Goal: Information Seeking & Learning: Learn about a topic

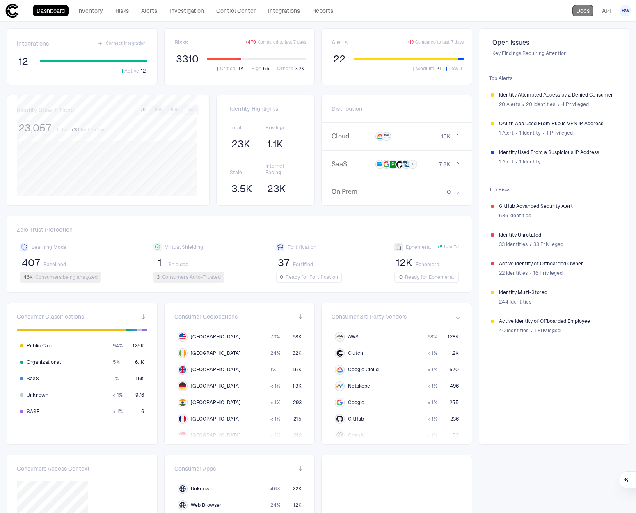
click at [586, 12] on link "Docs" at bounding box center [583, 10] width 21 height 11
click at [282, 9] on link "Integrations" at bounding box center [283, 10] width 39 height 11
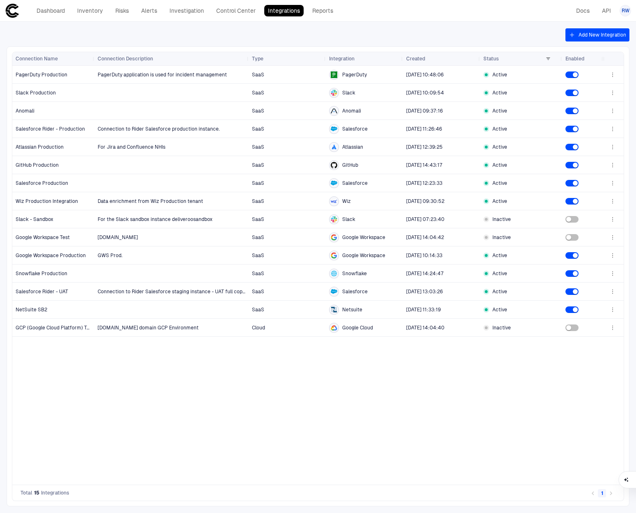
click at [591, 34] on button "Add New Integration" at bounding box center [598, 34] width 64 height 13
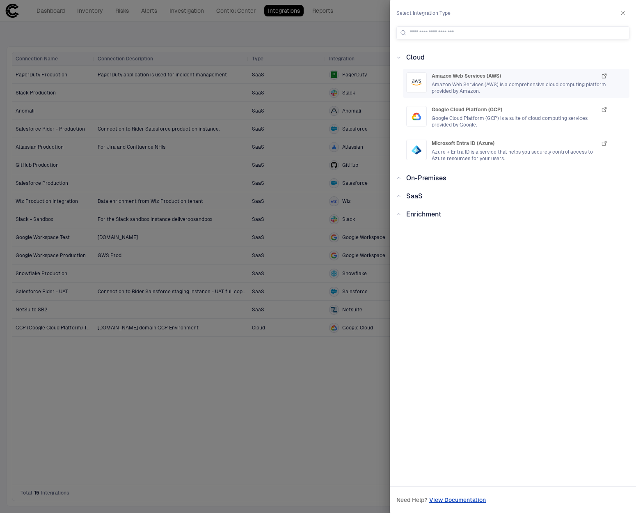
click at [456, 83] on span "Amazon Web Services (AWS) is a comprehensive cloud computing platform provided …" at bounding box center [520, 87] width 176 height 13
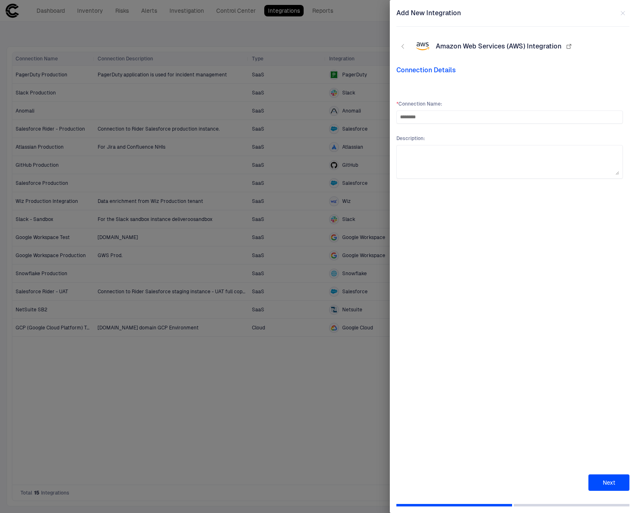
type input "********"
click at [611, 478] on button "Next" at bounding box center [609, 482] width 41 height 16
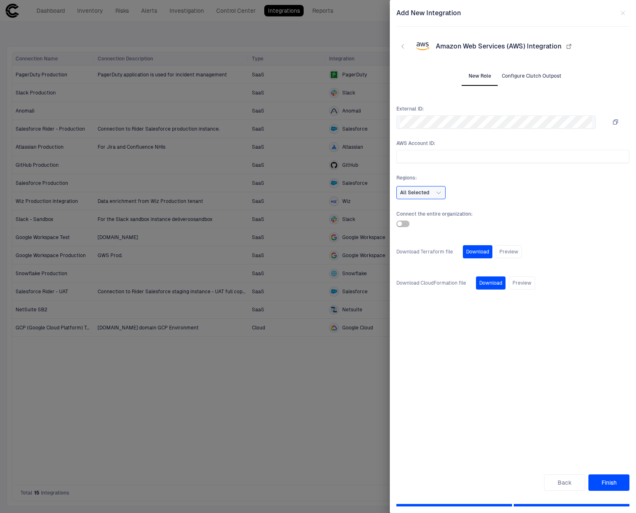
click at [525, 77] on button "Configure Clutch Outpost" at bounding box center [532, 76] width 66 height 20
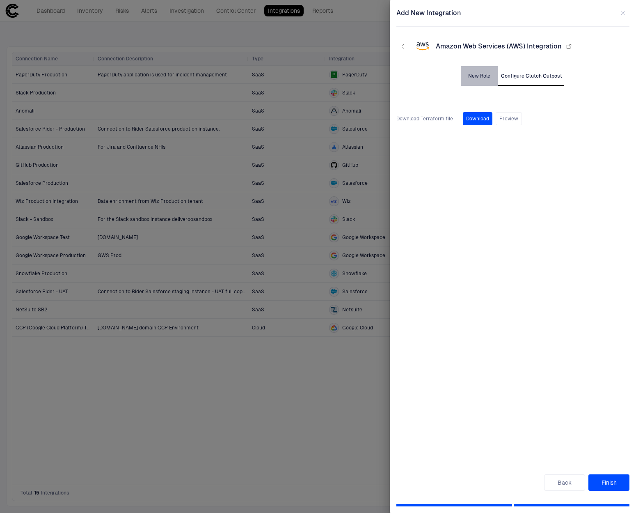
click at [486, 76] on button "New Role" at bounding box center [479, 76] width 37 height 20
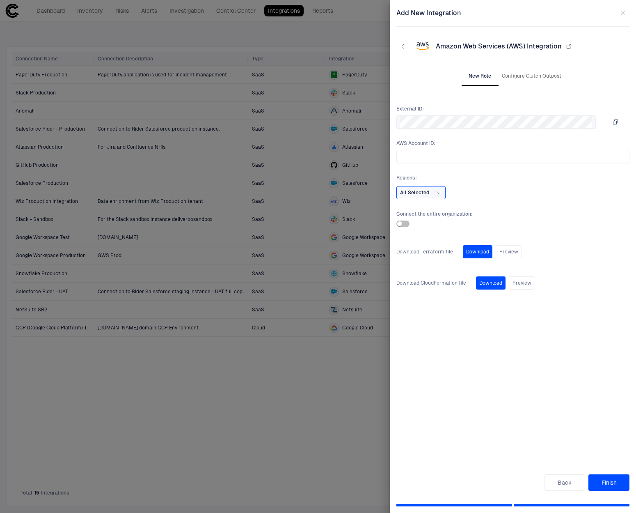
click at [223, 39] on div at bounding box center [318, 256] width 636 height 513
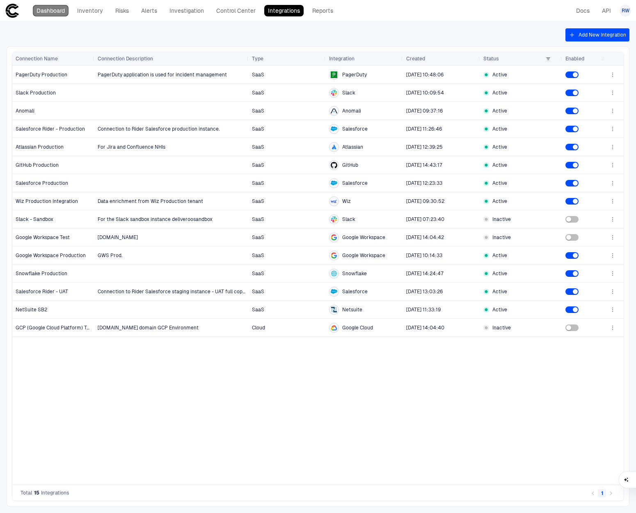
click at [63, 13] on link "Dashboard" at bounding box center [51, 10] width 36 height 11
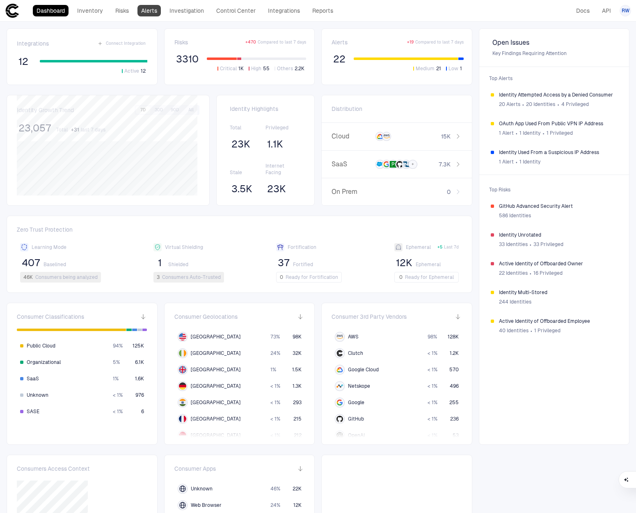
click at [150, 11] on link "Alerts" at bounding box center [149, 10] width 23 height 11
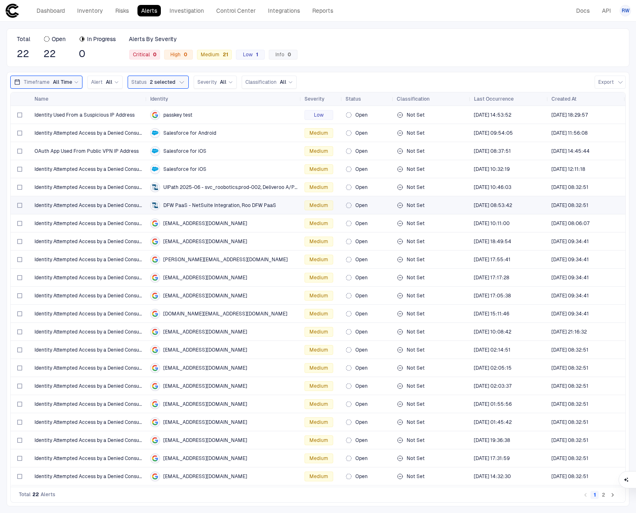
click at [136, 209] on div "Identity Attempted Access by a Denied Consumer" at bounding box center [88, 205] width 109 height 17
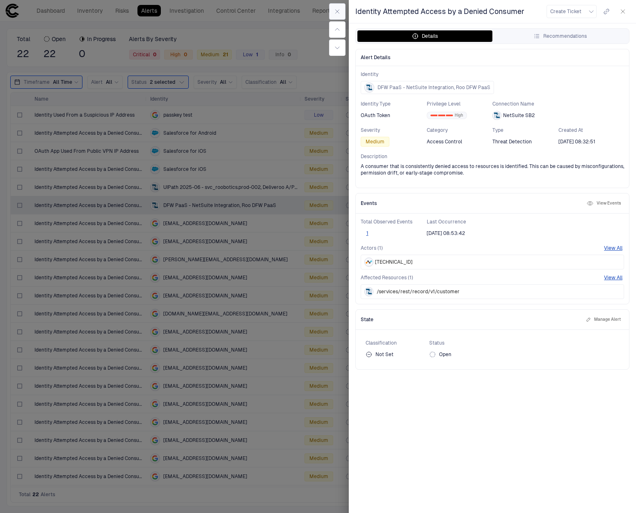
click at [333, 12] on button "button" at bounding box center [337, 11] width 16 height 16
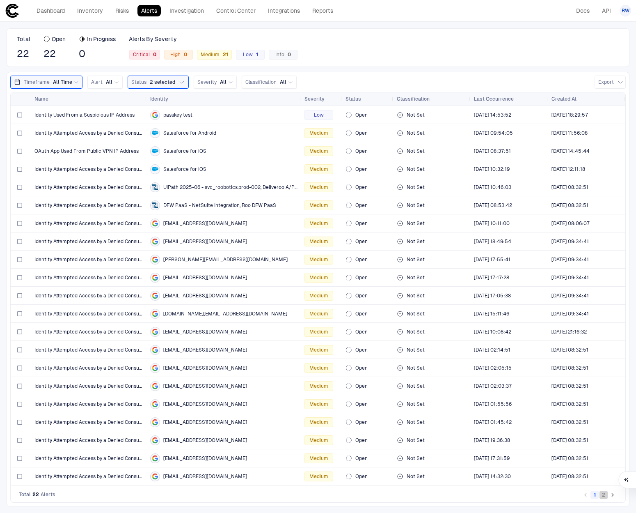
click at [605, 494] on button "2" at bounding box center [604, 495] width 8 height 8
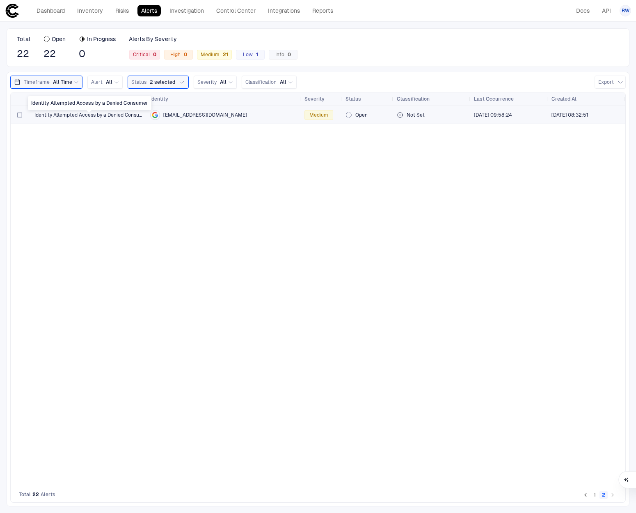
click at [76, 117] on span "Identity Attempted Access by a Denied Consumer" at bounding box center [88, 115] width 109 height 7
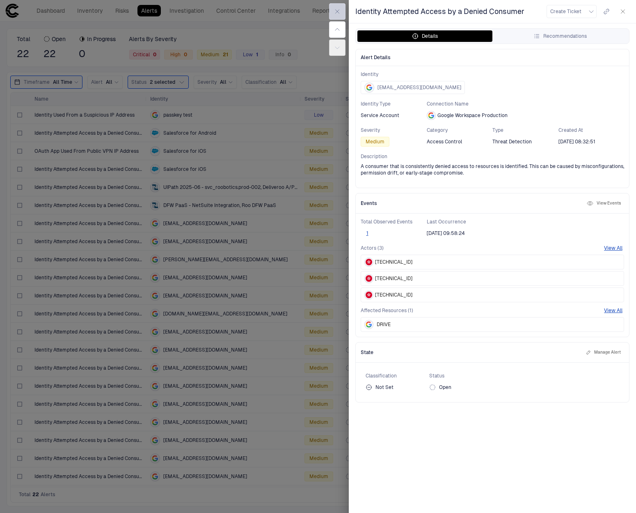
click at [338, 11] on icon "button" at bounding box center [337, 11] width 7 height 7
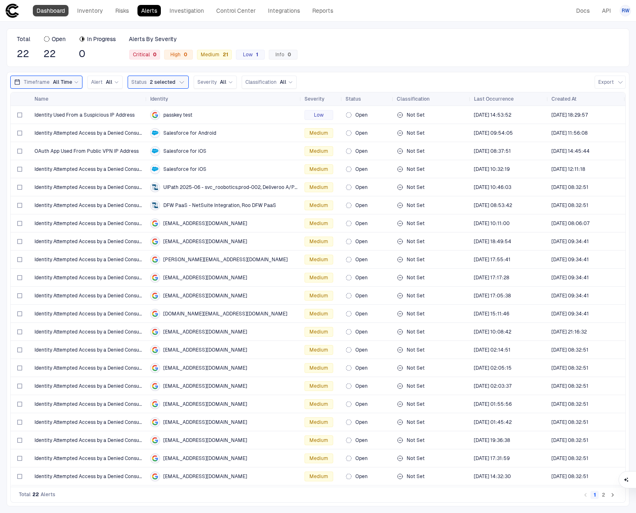
click at [39, 6] on link "Dashboard" at bounding box center [51, 10] width 36 height 11
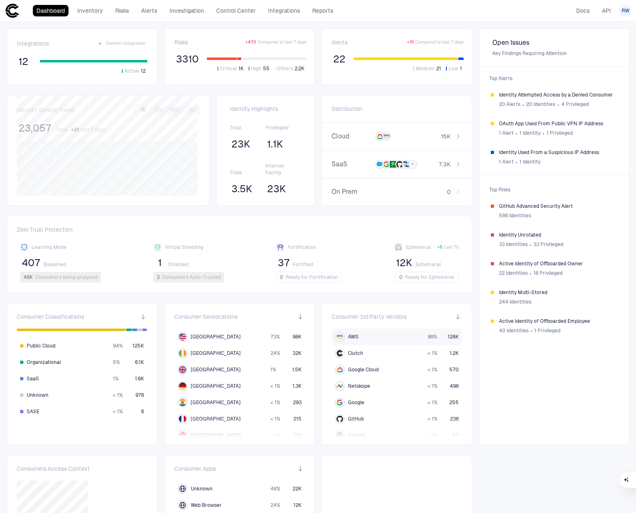
click at [399, 337] on div "AWS" at bounding box center [380, 337] width 90 height 10
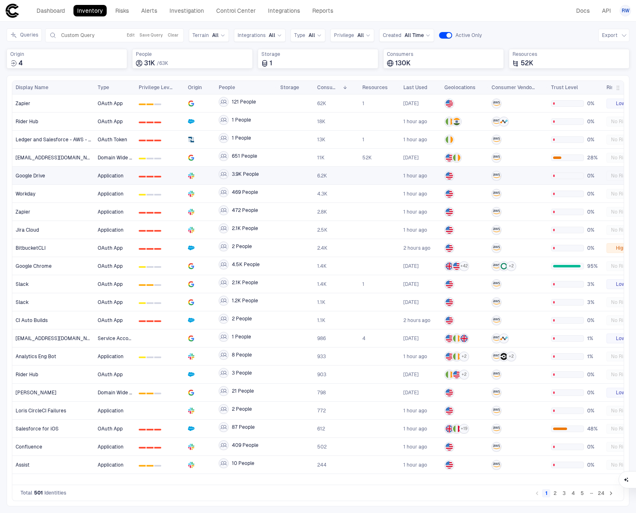
click at [496, 179] on div at bounding box center [497, 176] width 10 height 10
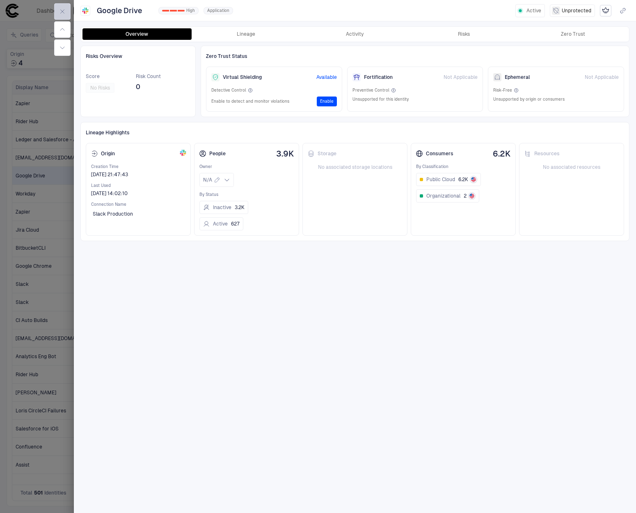
click at [64, 11] on icon "button" at bounding box center [62, 11] width 7 height 7
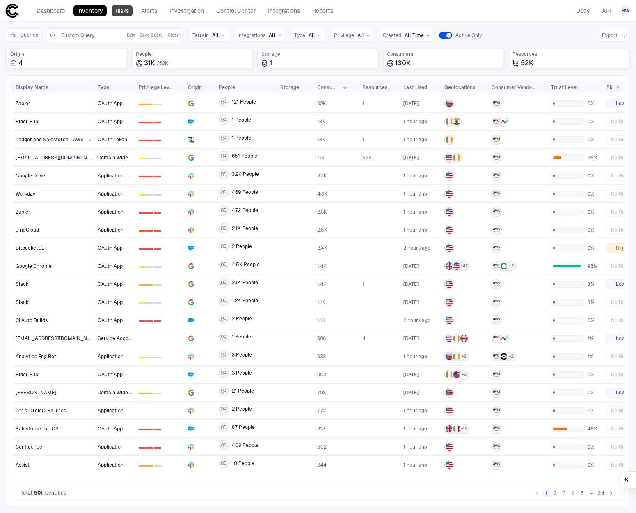
click at [128, 11] on link "Risks" at bounding box center [122, 10] width 21 height 11
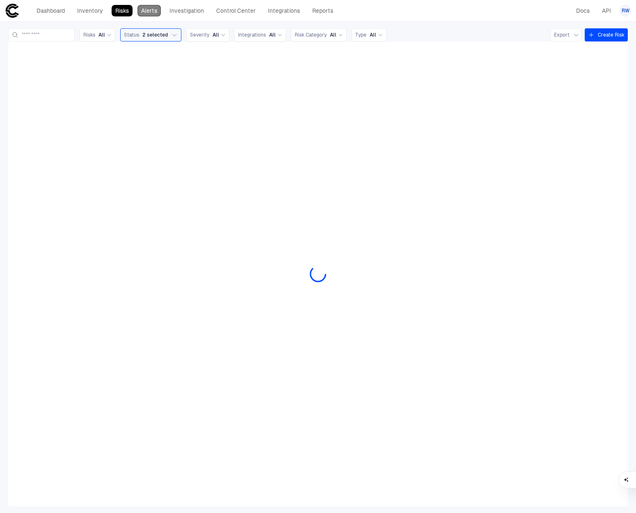
click at [149, 12] on link "Alerts" at bounding box center [149, 10] width 23 height 11
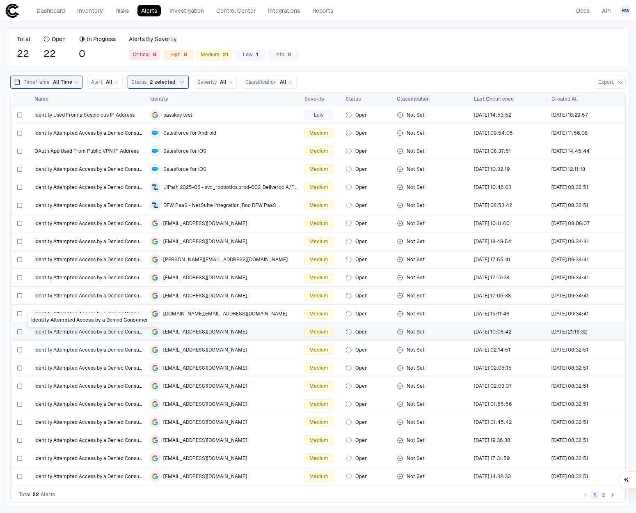
click at [115, 328] on span "Identity Attempted Access by a Denied Consumer" at bounding box center [88, 331] width 109 height 7
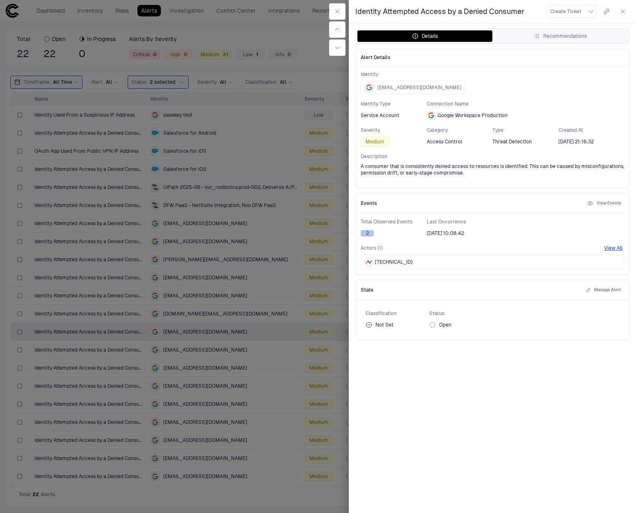
click at [372, 233] on button "2" at bounding box center [367, 233] width 13 height 7
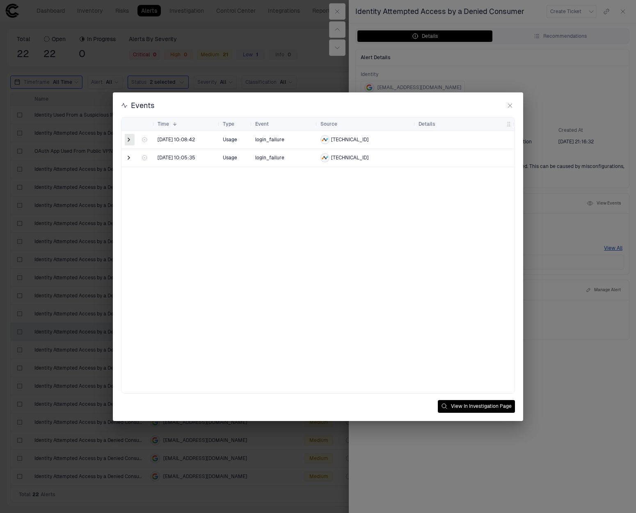
click at [125, 140] on span at bounding box center [129, 139] width 8 height 8
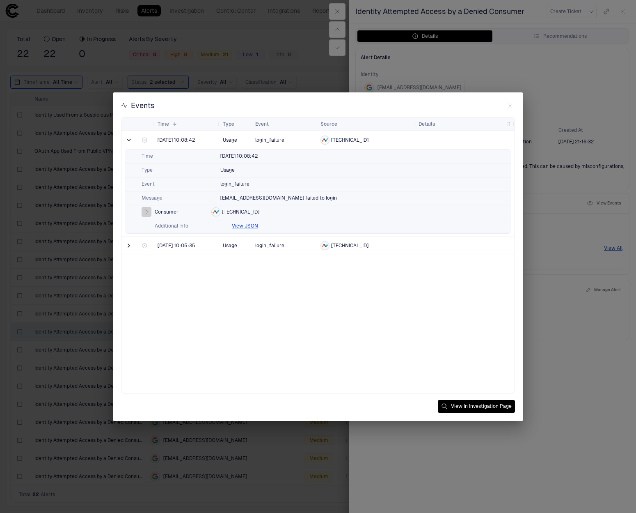
click at [144, 212] on icon "button" at bounding box center [146, 212] width 7 height 7
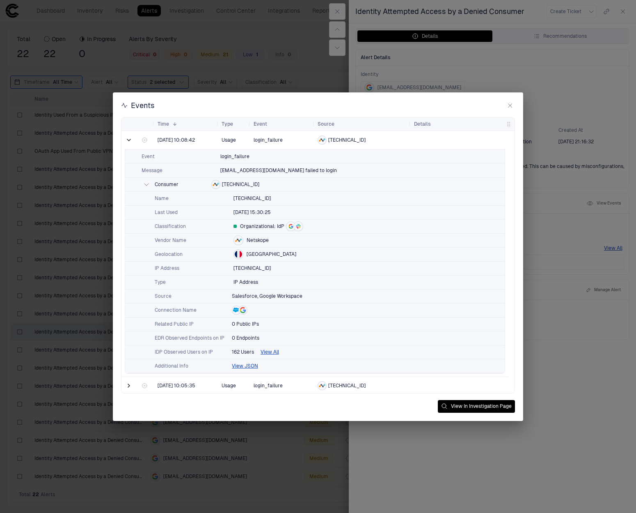
scroll to position [30, 0]
click at [509, 105] on icon "button" at bounding box center [510, 105] width 7 height 7
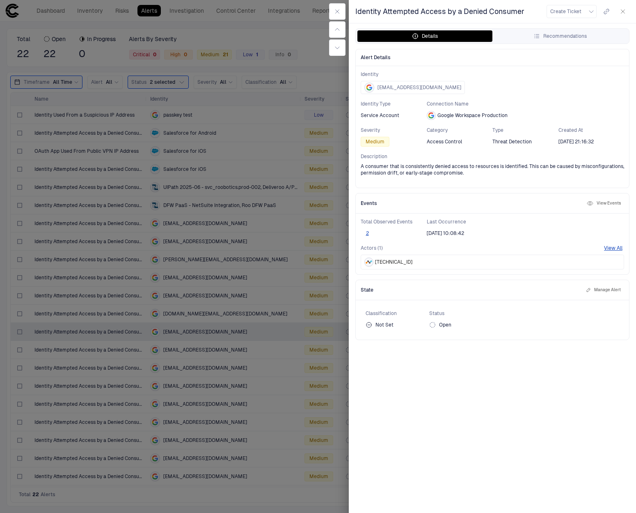
click at [597, 204] on button "View Events" at bounding box center [603, 203] width 37 height 10
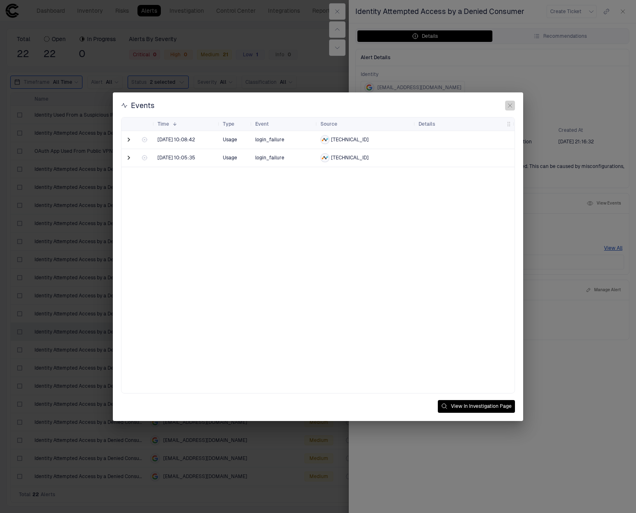
click at [512, 105] on icon "button" at bounding box center [510, 105] width 7 height 7
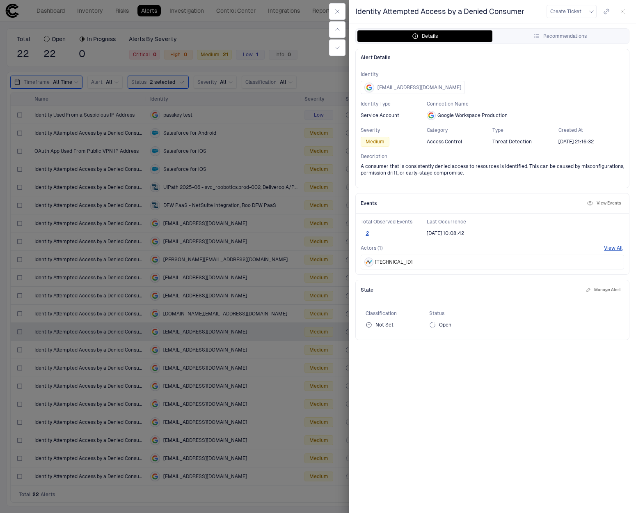
click at [280, 234] on div at bounding box center [318, 256] width 636 height 513
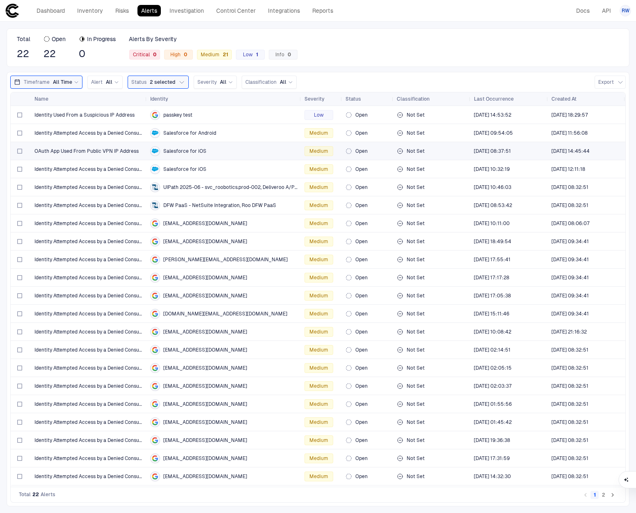
click at [110, 154] on div "OAuth App Used From Public VPN IP Address" at bounding box center [88, 150] width 109 height 17
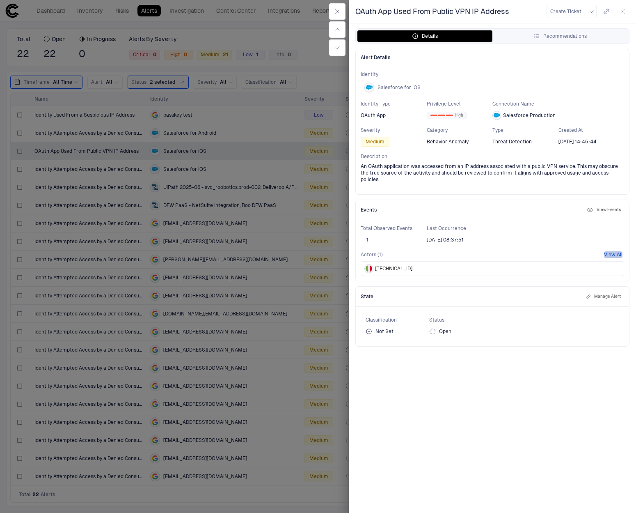
click at [609, 251] on button "View All" at bounding box center [613, 254] width 18 height 7
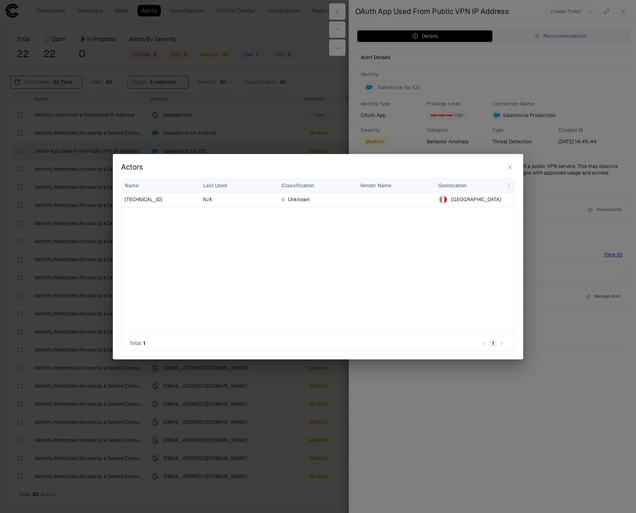
click at [218, 200] on span "N/A" at bounding box center [239, 199] width 72 height 16
click at [509, 167] on icon "button" at bounding box center [510, 167] width 7 height 7
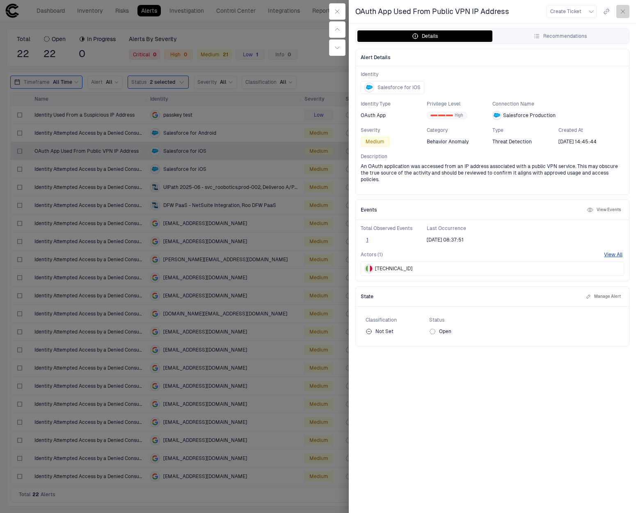
click at [628, 11] on button "button" at bounding box center [623, 11] width 13 height 13
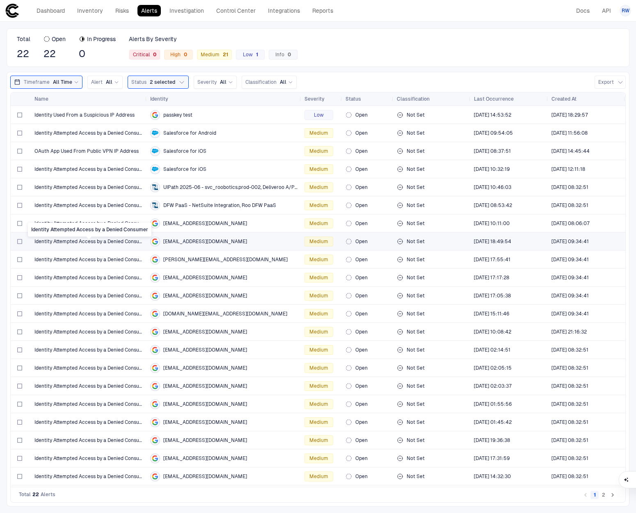
click at [76, 243] on span "Identity Attempted Access by a Denied Consumer" at bounding box center [88, 241] width 109 height 7
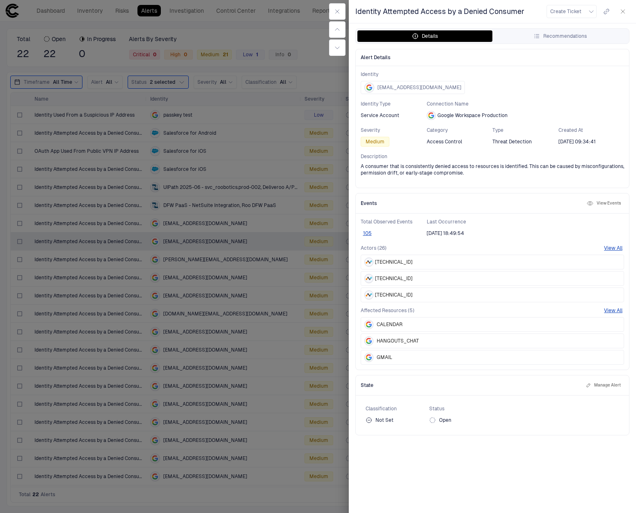
click at [601, 202] on button "View Events" at bounding box center [603, 203] width 37 height 10
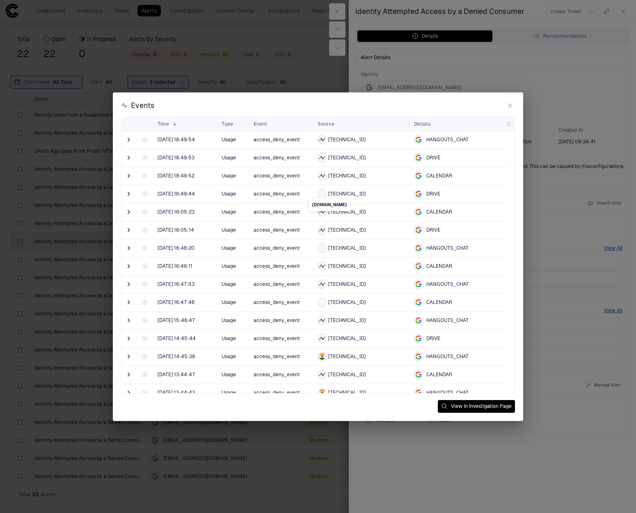
click at [319, 194] on div at bounding box center [322, 194] width 7 height 7
click at [124, 140] on div at bounding box center [130, 140] width 16 height 18
click at [125, 140] on span at bounding box center [129, 139] width 8 height 8
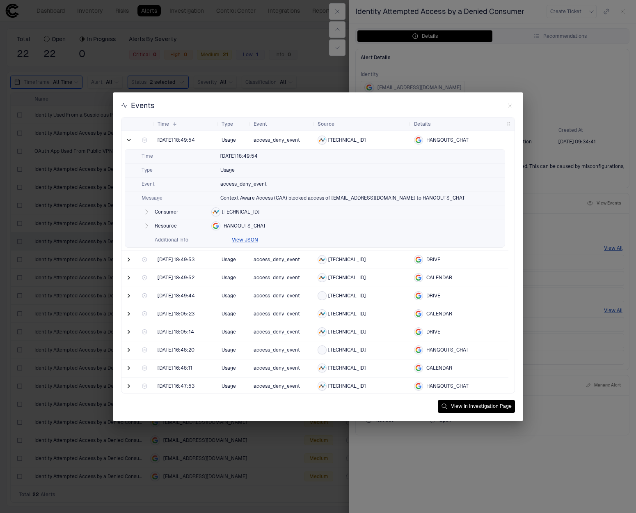
click at [145, 212] on icon "button" at bounding box center [146, 212] width 7 height 7
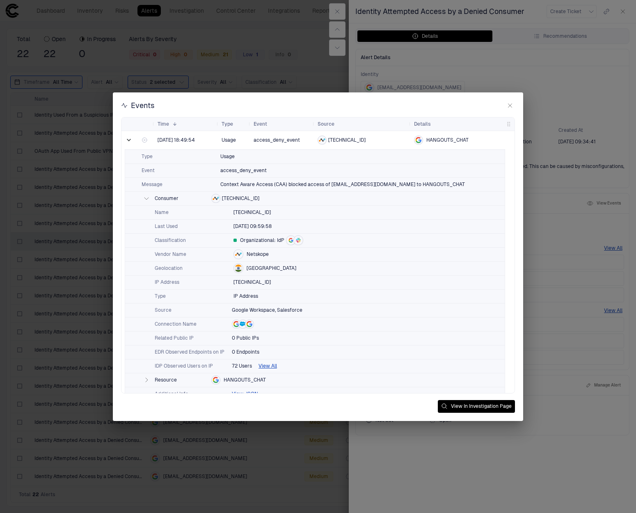
scroll to position [14, 0]
click at [270, 364] on button "View All" at bounding box center [268, 365] width 18 height 7
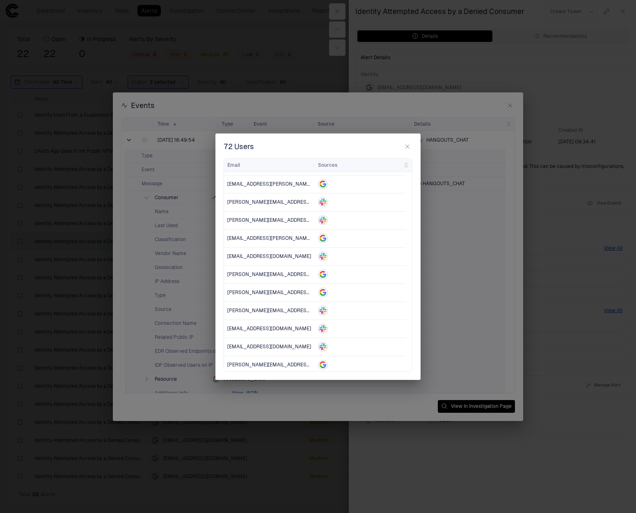
scroll to position [477, 0]
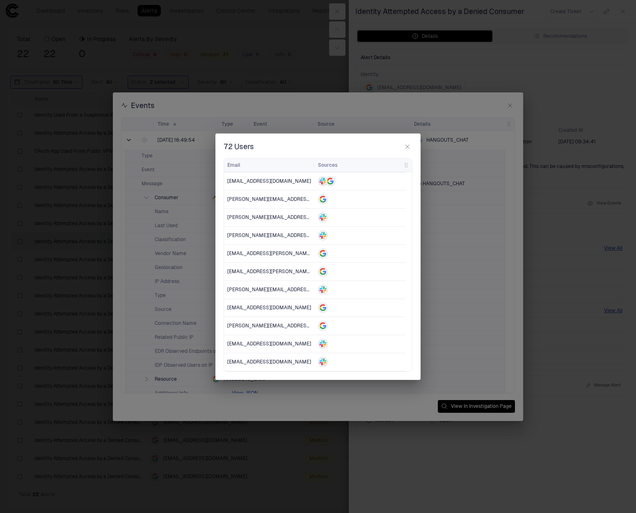
click at [404, 144] on icon "button" at bounding box center [407, 146] width 7 height 7
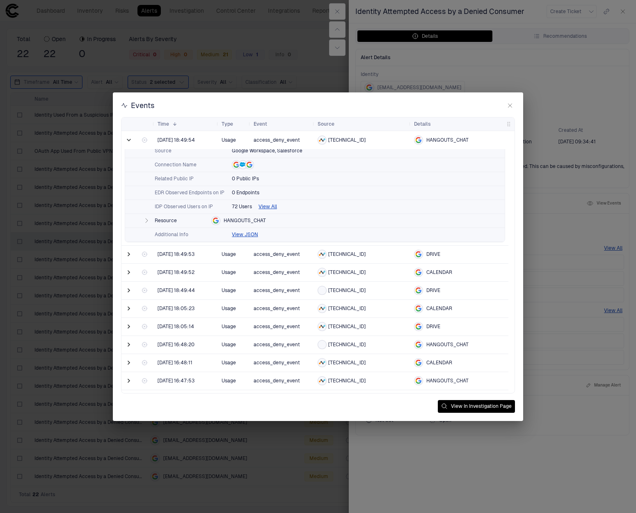
click at [331, 292] on span "[TECHNICAL_ID]" at bounding box center [346, 290] width 37 height 7
click at [131, 289] on span at bounding box center [129, 290] width 8 height 8
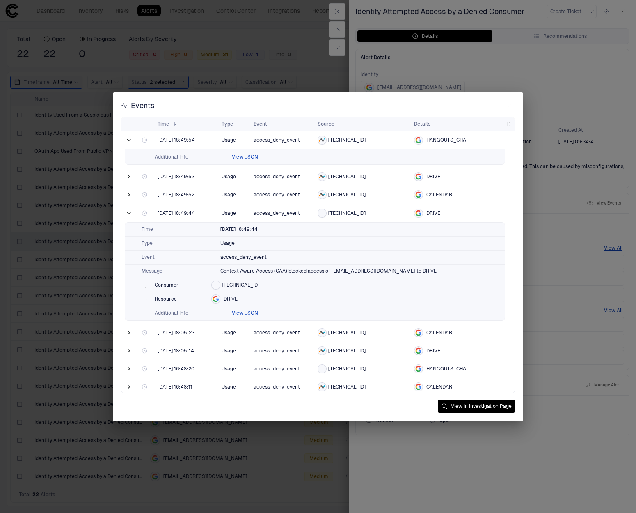
click at [147, 286] on icon "button" at bounding box center [147, 285] width 2 height 4
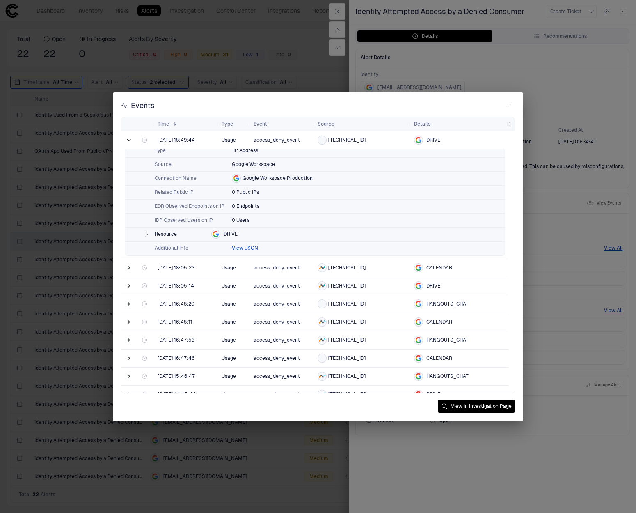
click at [246, 249] on button "View JSON" at bounding box center [245, 248] width 26 height 7
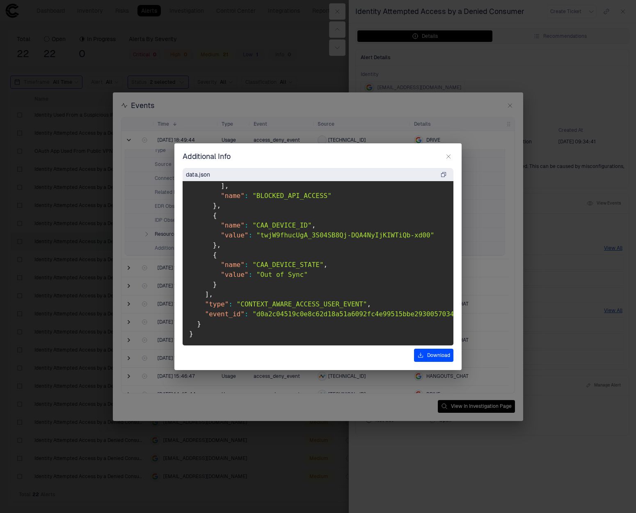
scroll to position [831, 0]
click at [447, 158] on icon "button" at bounding box center [448, 156] width 7 height 7
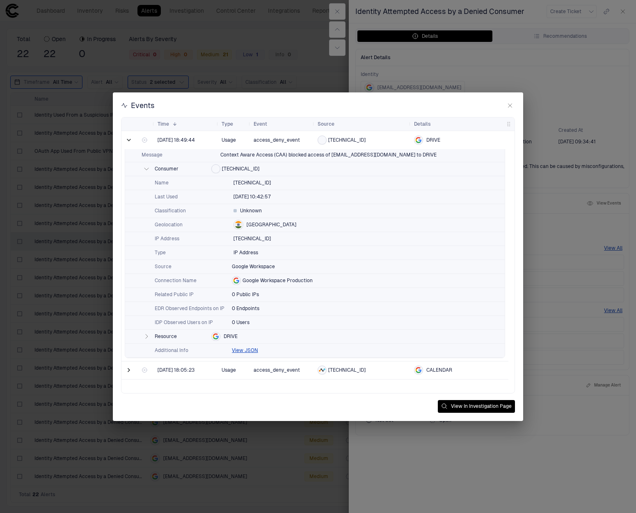
scroll to position [337, 0]
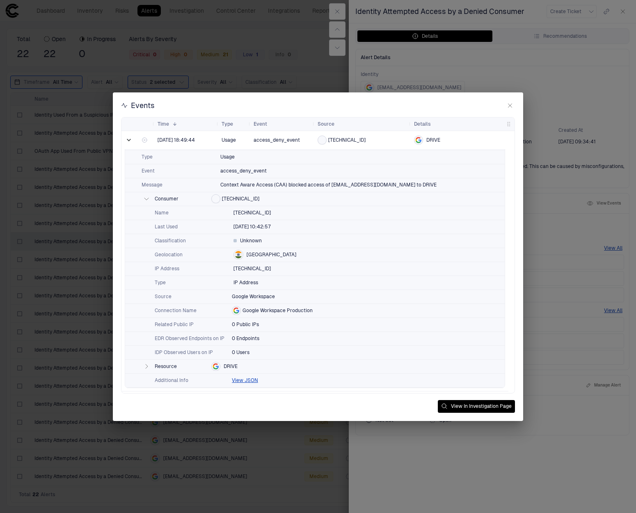
click at [512, 108] on icon "button" at bounding box center [510, 105] width 7 height 7
